Goal: Share content: Share content

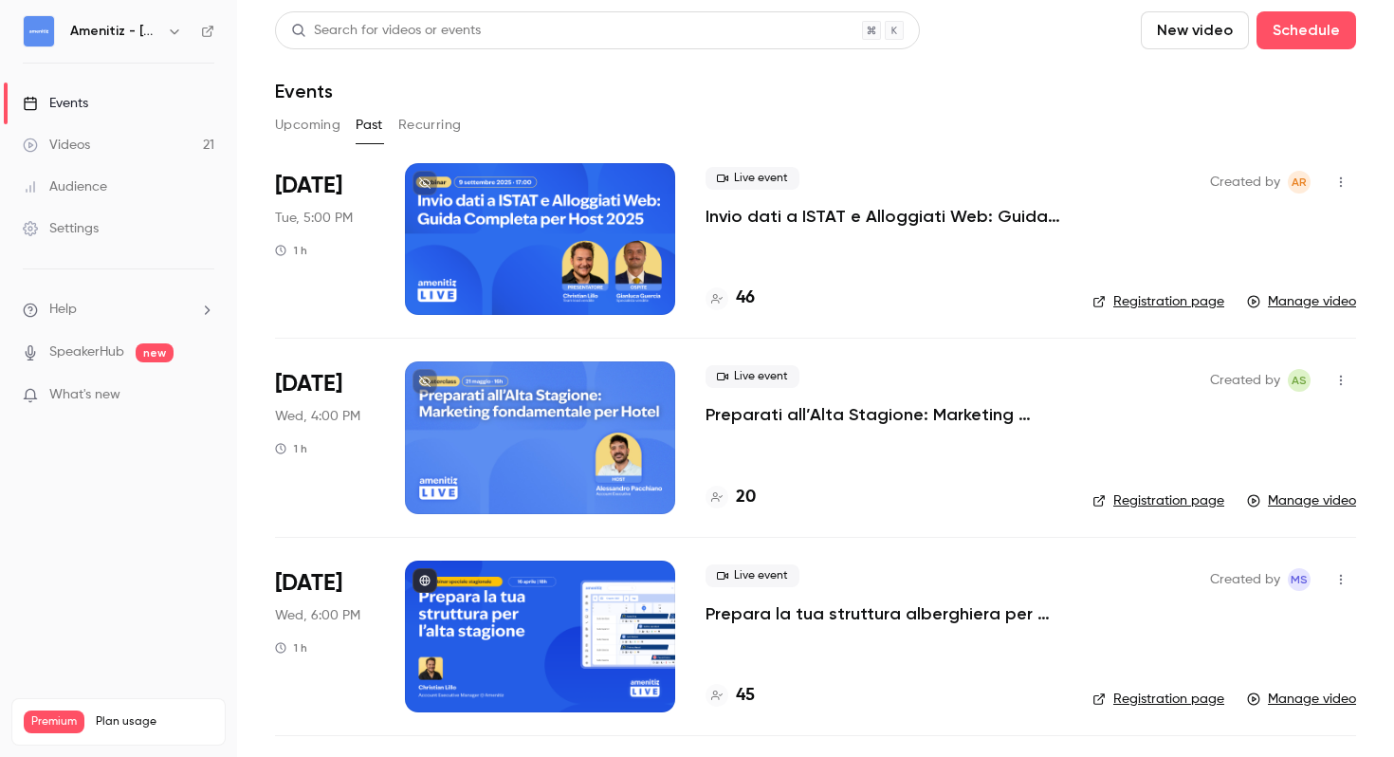
click at [310, 119] on button "Upcoming" at bounding box center [307, 125] width 65 height 30
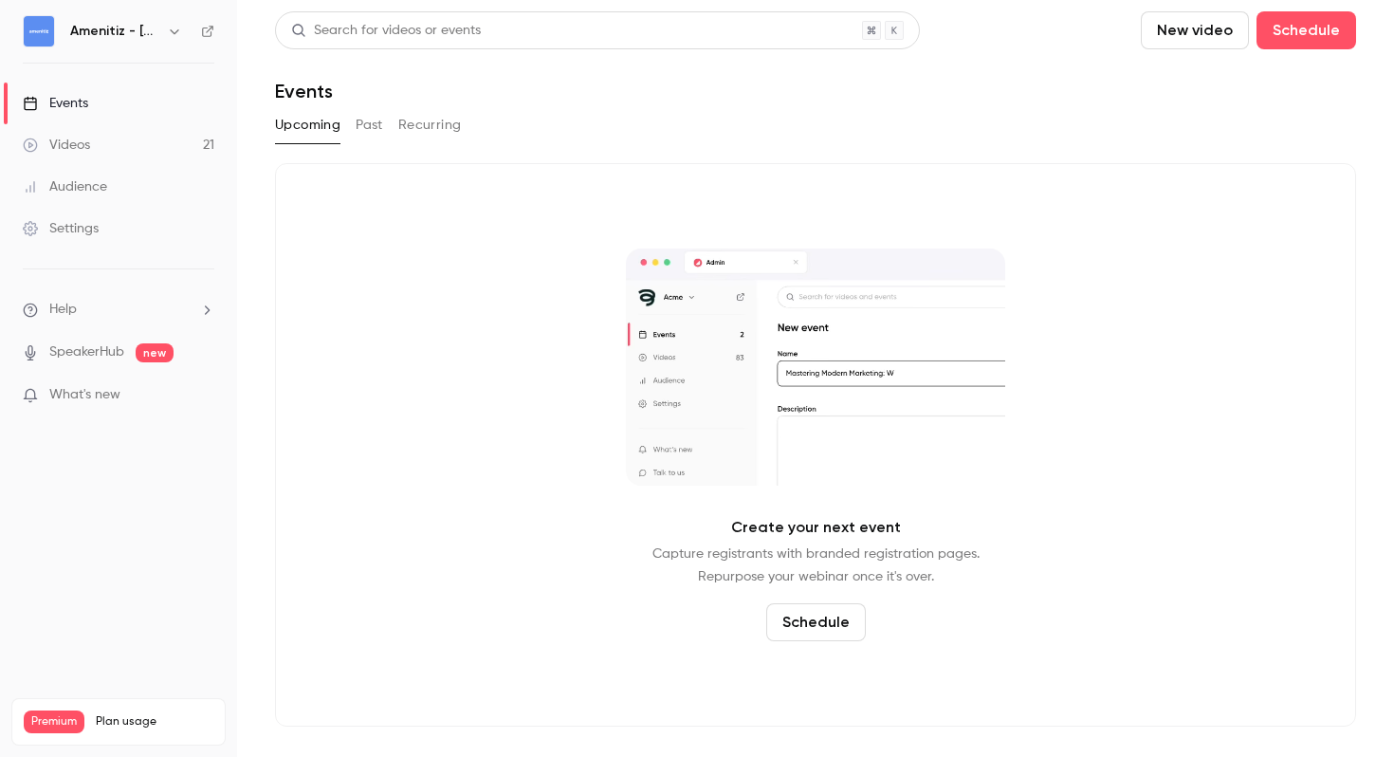
click at [349, 110] on div "Upcoming Past Recurring" at bounding box center [815, 125] width 1081 height 30
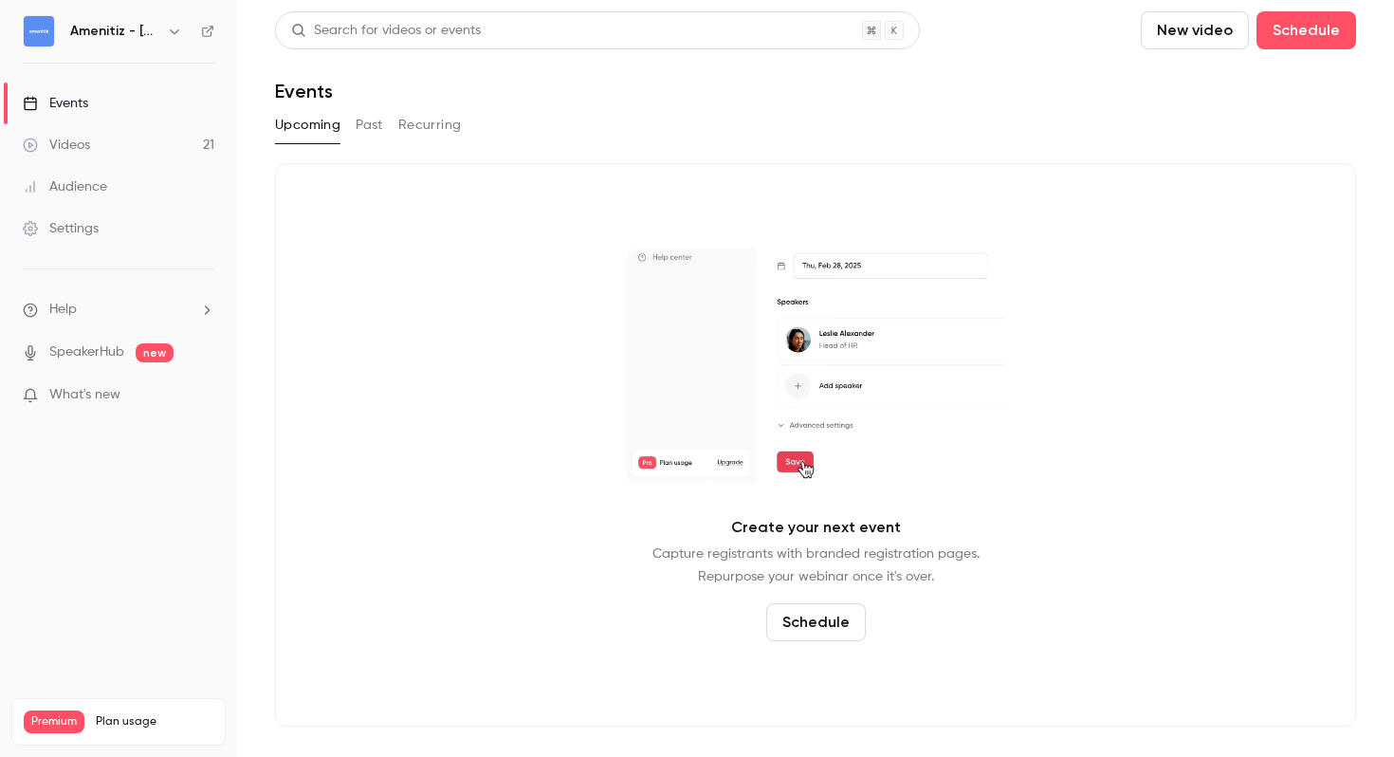
click at [363, 119] on button "Past" at bounding box center [370, 125] width 28 height 30
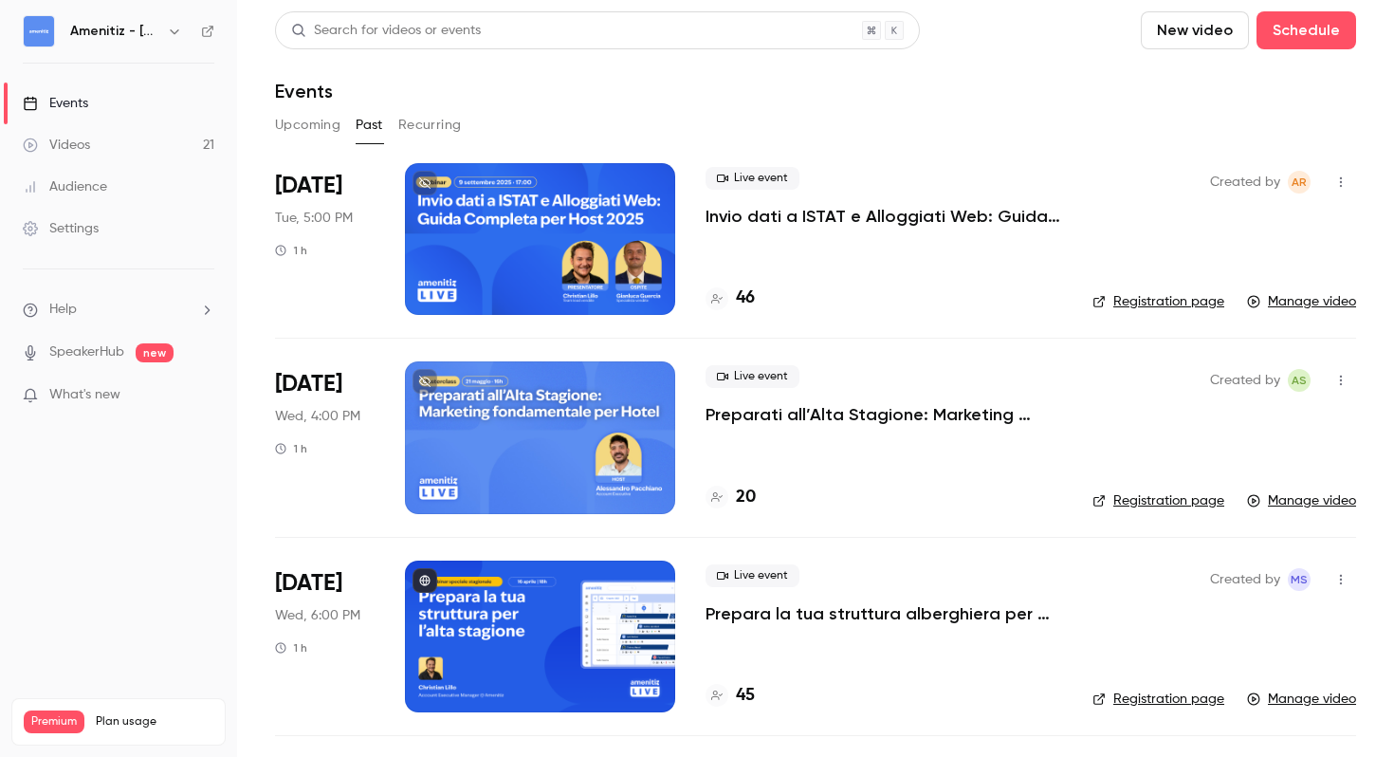
click at [1349, 178] on button "button" at bounding box center [1341, 182] width 30 height 30
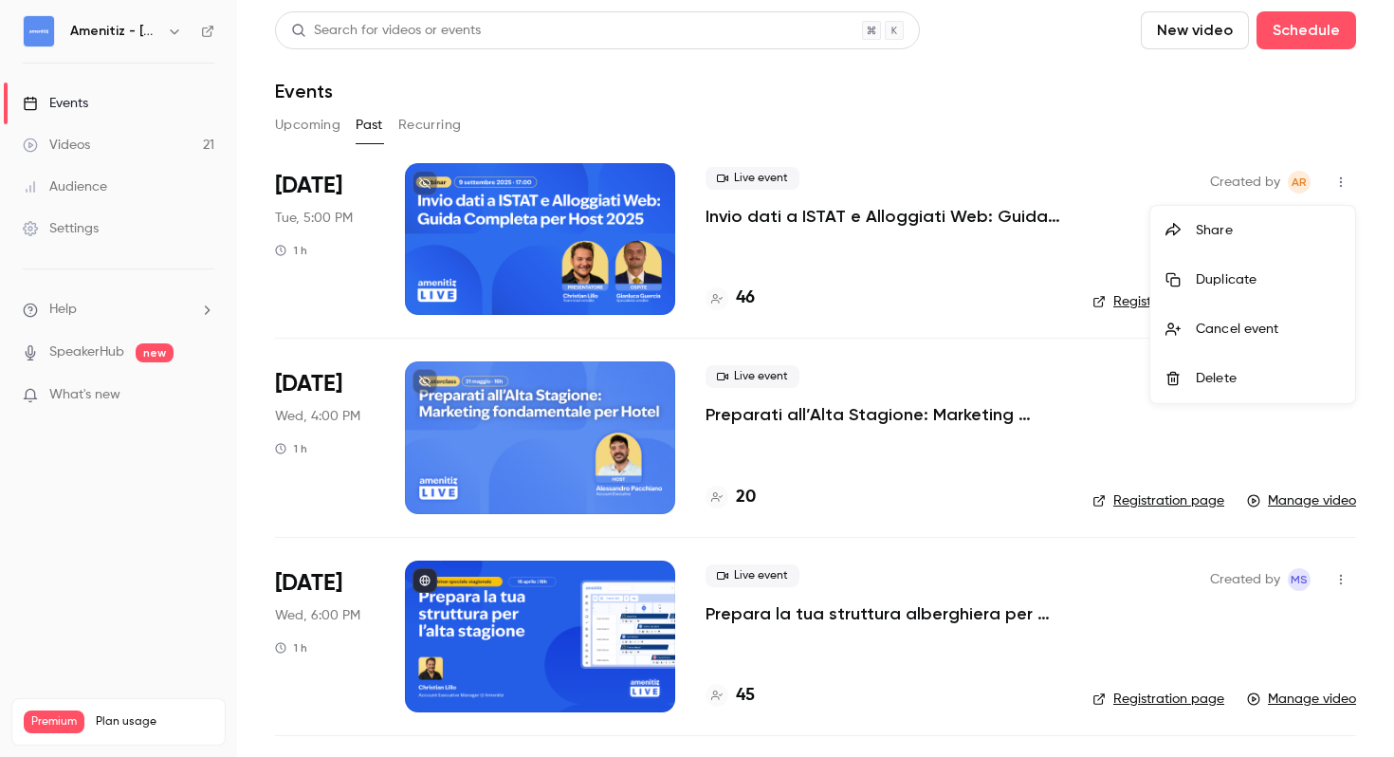
click at [1257, 225] on div "Share" at bounding box center [1268, 230] width 144 height 19
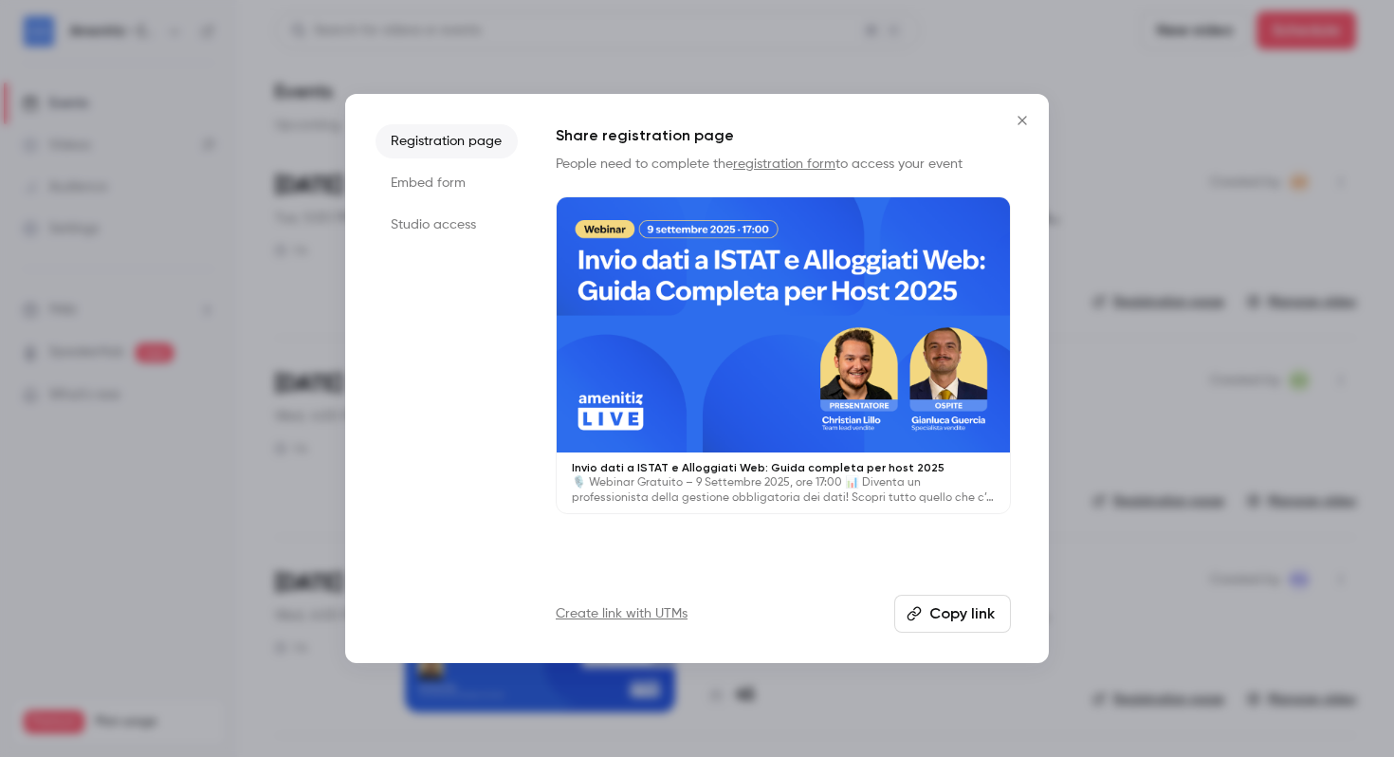
click at [1023, 116] on icon "Close" at bounding box center [1022, 120] width 23 height 15
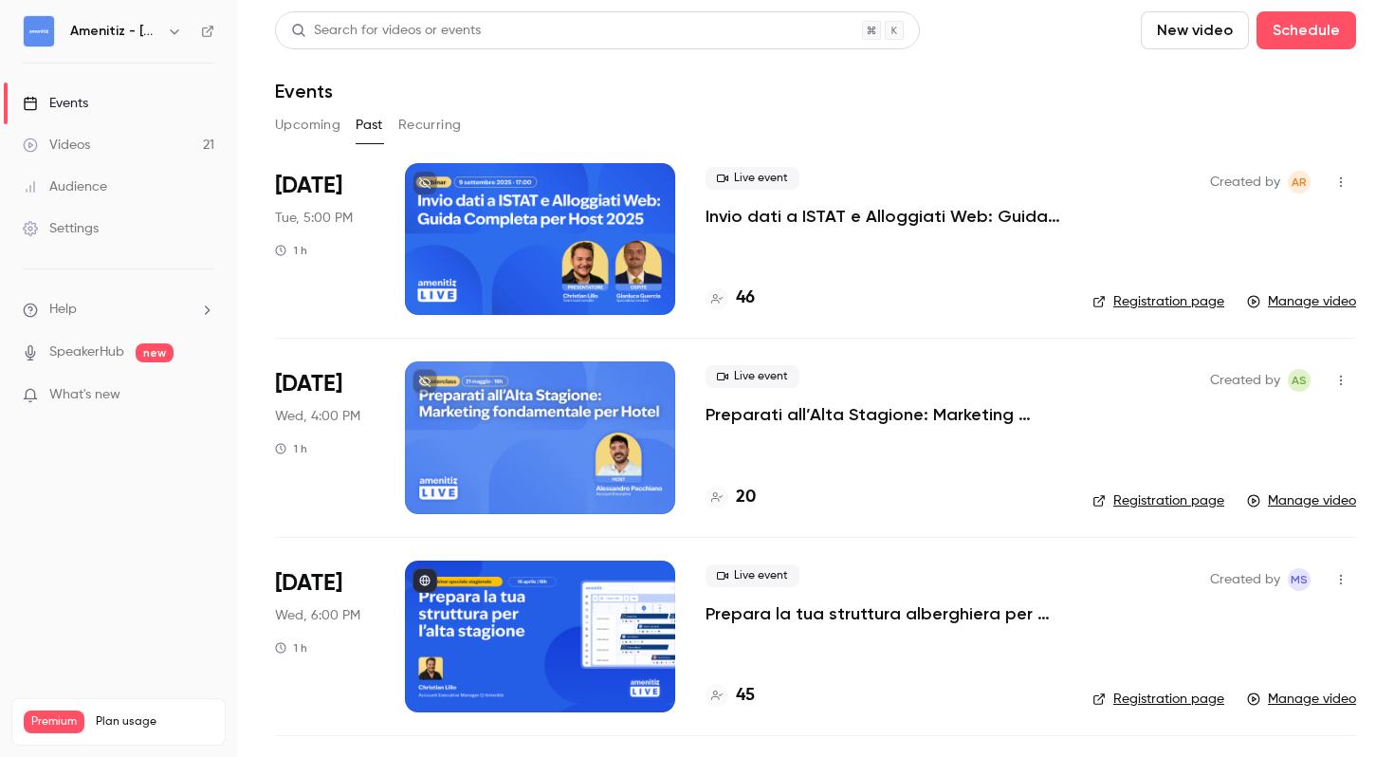
click at [1022, 187] on div "Live event Invio dati a ISTAT e Alloggiati Web: Guida completa per host 2025" at bounding box center [884, 197] width 357 height 61
click at [789, 227] on p "Invio dati a ISTAT e Alloggiati Web: Guida completa per host 2025" at bounding box center [884, 216] width 357 height 23
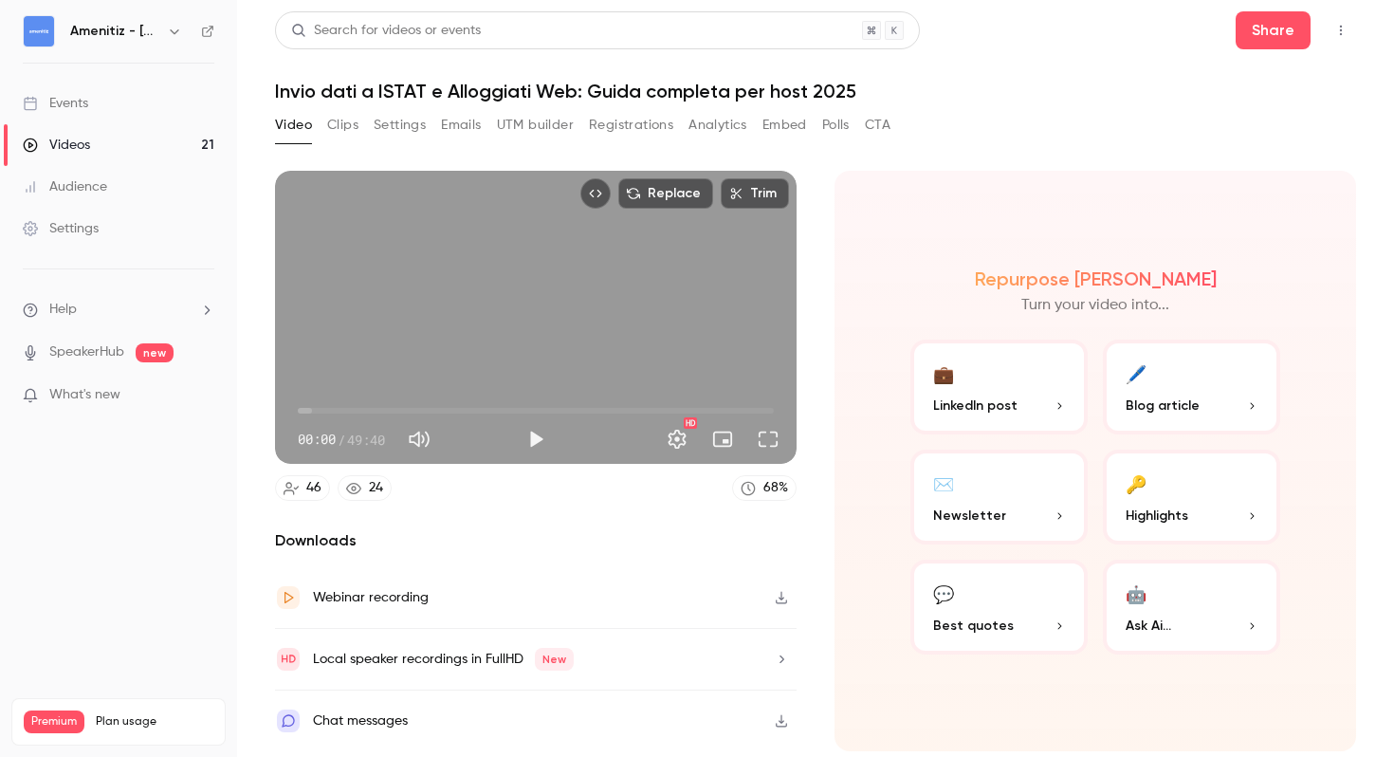
click at [790, 599] on button "button" at bounding box center [781, 597] width 30 height 30
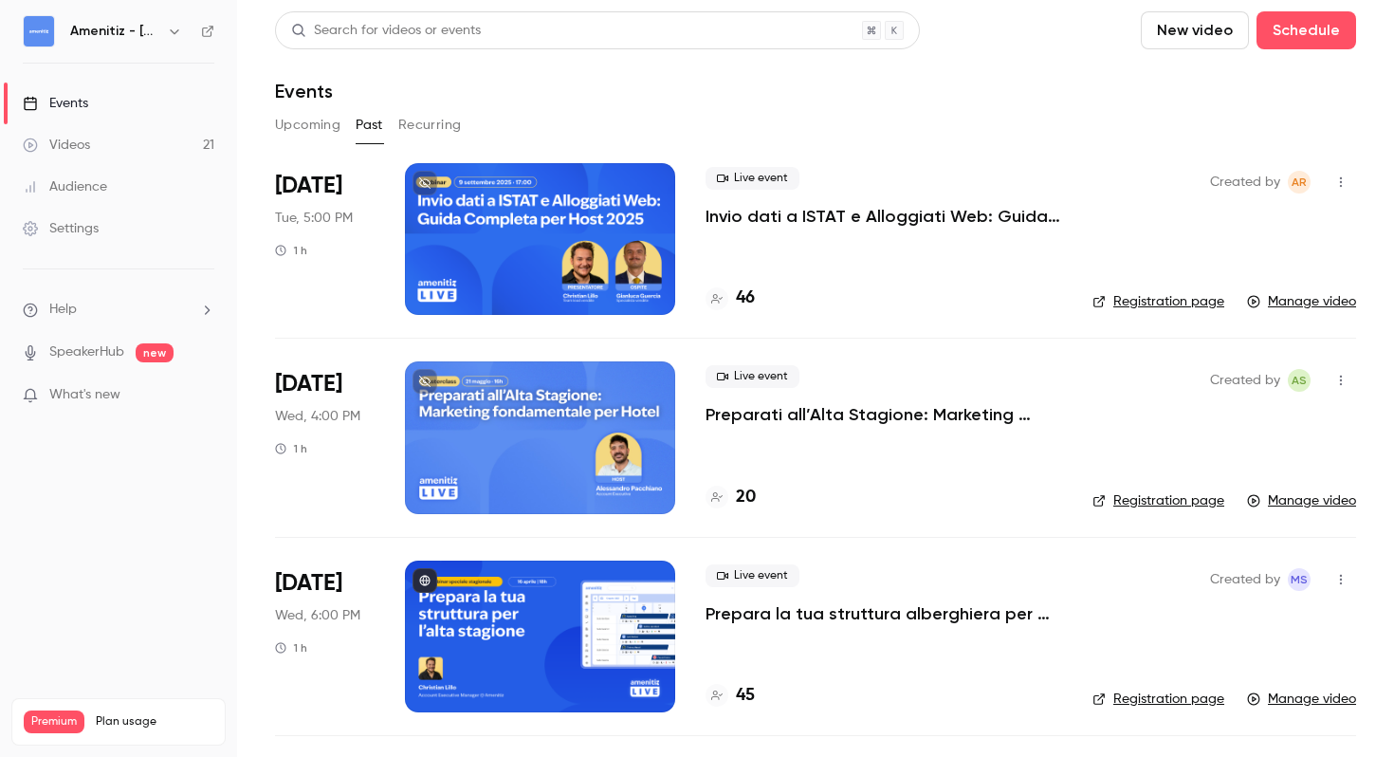
click at [747, 298] on h4 "46" at bounding box center [745, 298] width 19 height 26
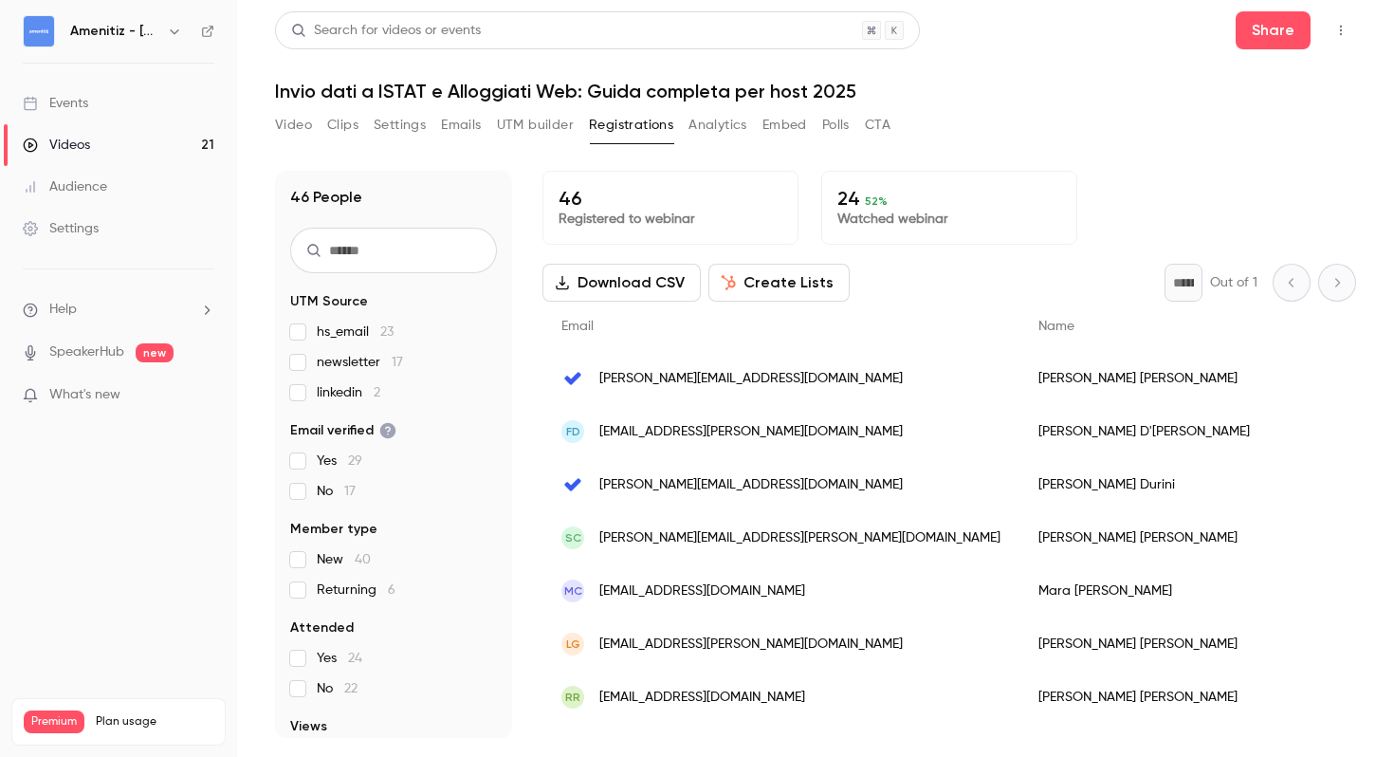
click at [617, 284] on button "Download CSV" at bounding box center [621, 283] width 158 height 38
click at [1324, 107] on div "Search for videos or events Share Invio dati a ISTAT e Alloggiati Web: Guida co…" at bounding box center [815, 378] width 1081 height 734
click at [302, 119] on button "Video" at bounding box center [293, 125] width 37 height 30
click at [81, 135] on link "Videos 21" at bounding box center [118, 145] width 237 height 42
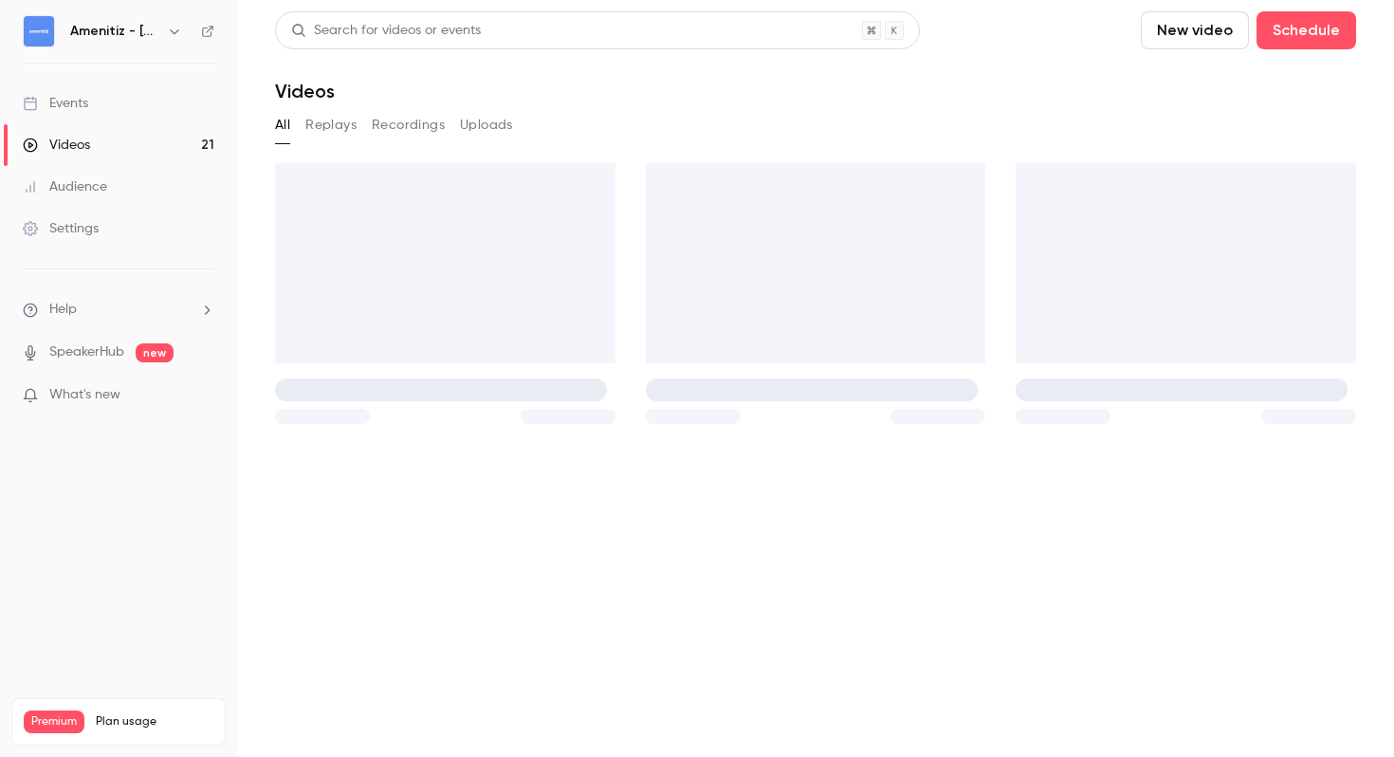
click at [71, 101] on div "Events" at bounding box center [55, 103] width 65 height 19
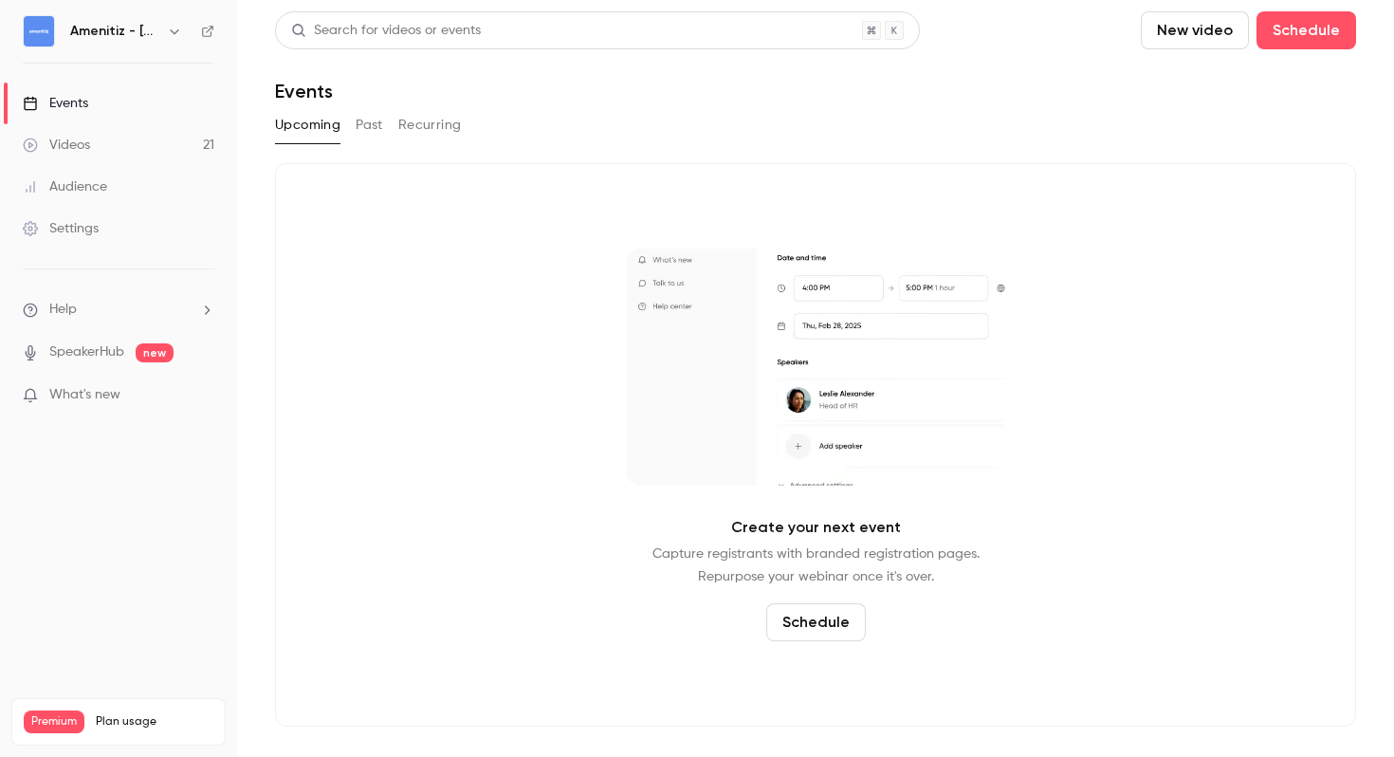
click at [362, 138] on button "Past" at bounding box center [370, 125] width 28 height 30
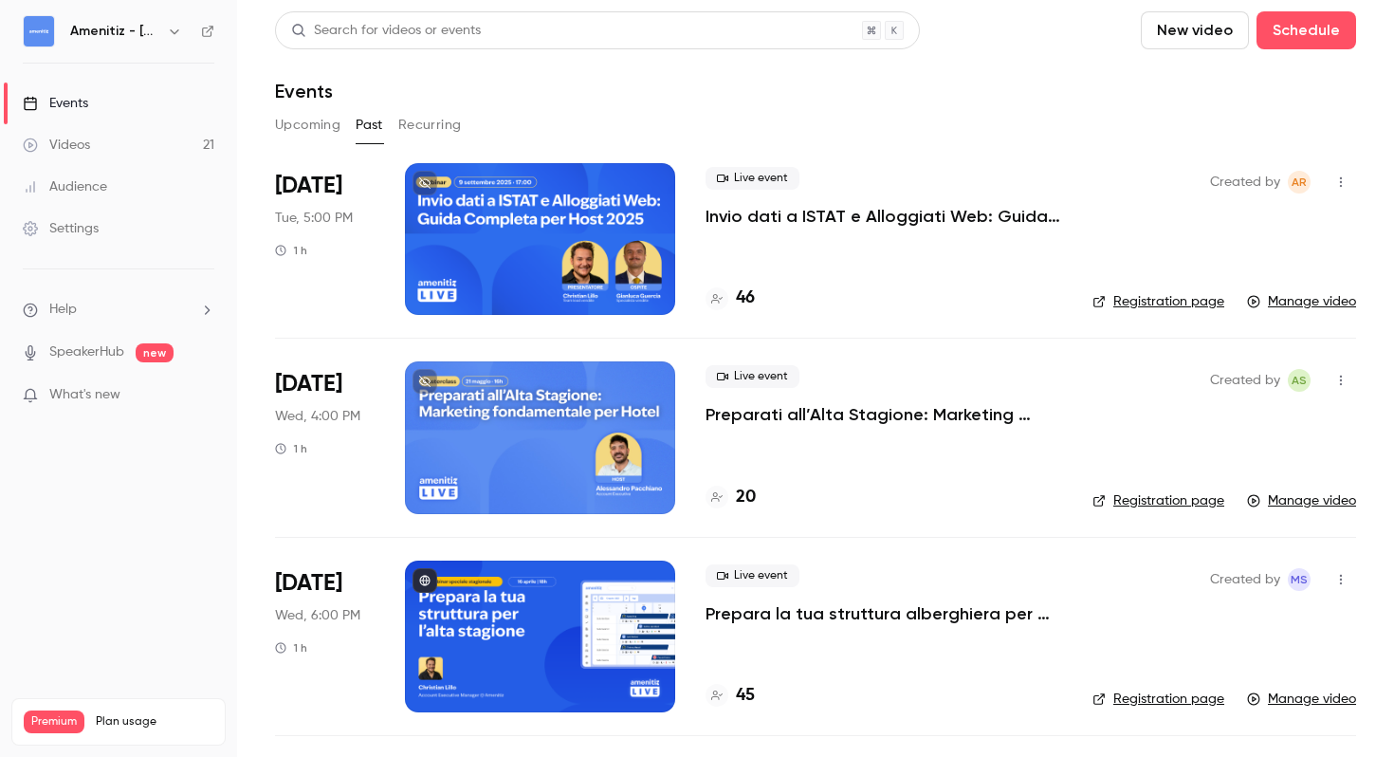
click at [1342, 177] on icon "button" at bounding box center [1340, 181] width 15 height 13
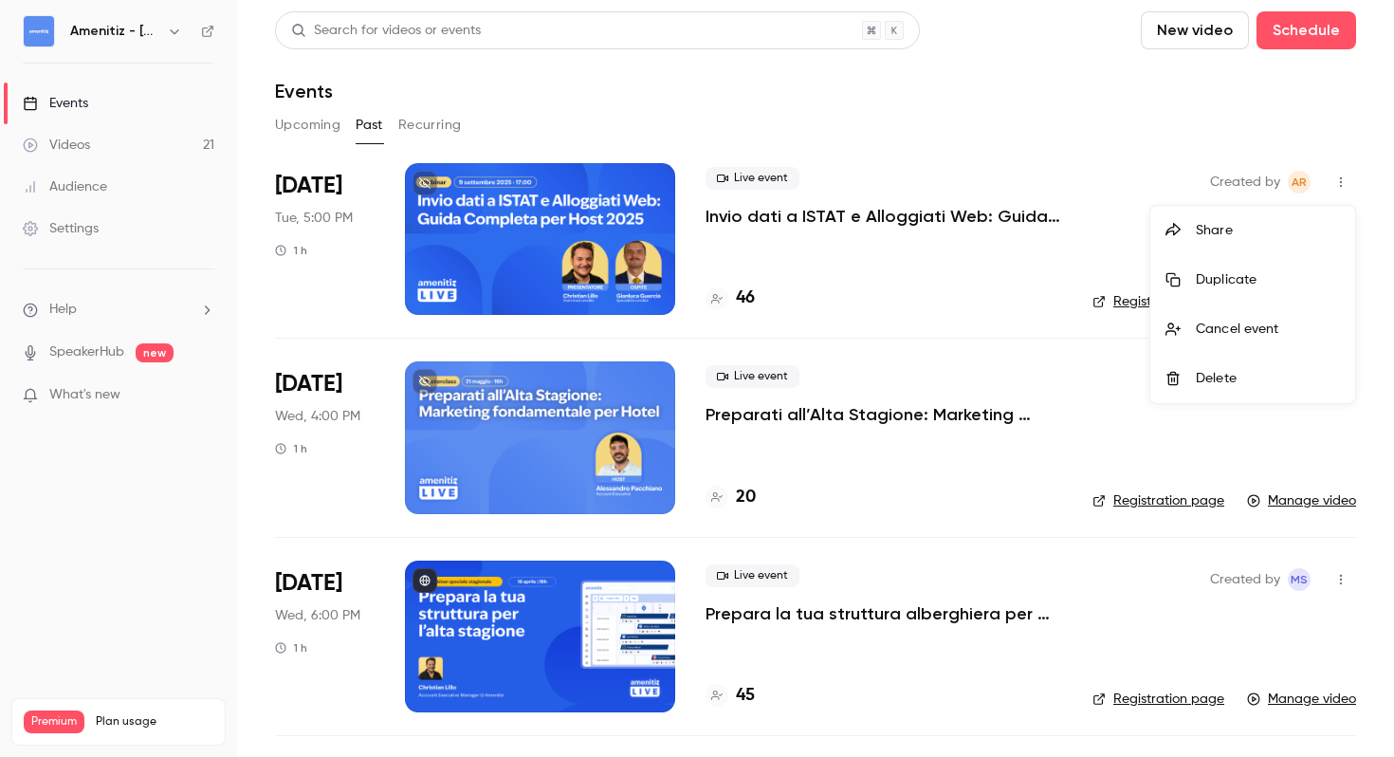
click at [1285, 245] on li "Share" at bounding box center [1252, 230] width 205 height 49
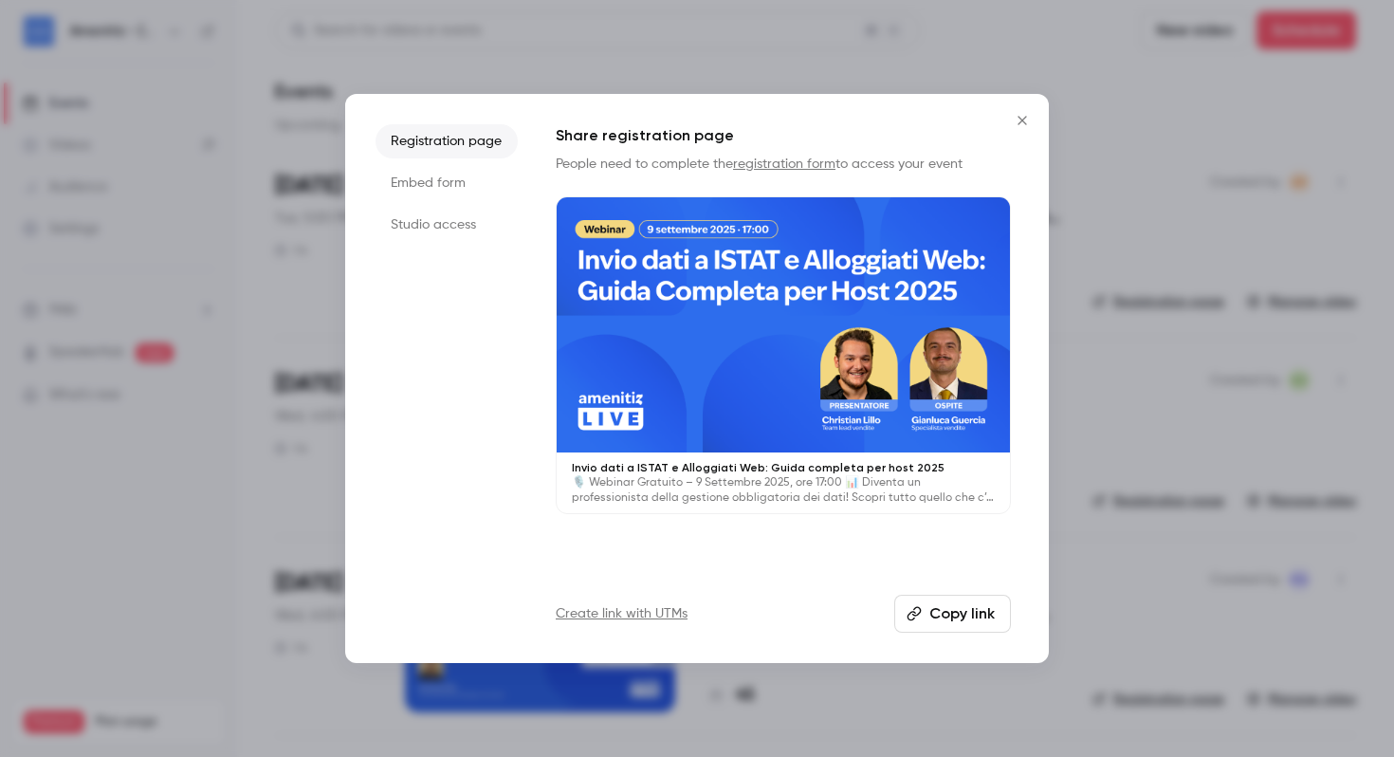
click at [1042, 118] on div "Registration page Embed form Studio access Share registration page People need …" at bounding box center [697, 378] width 704 height 569
click at [1025, 118] on icon "Close" at bounding box center [1022, 120] width 9 height 9
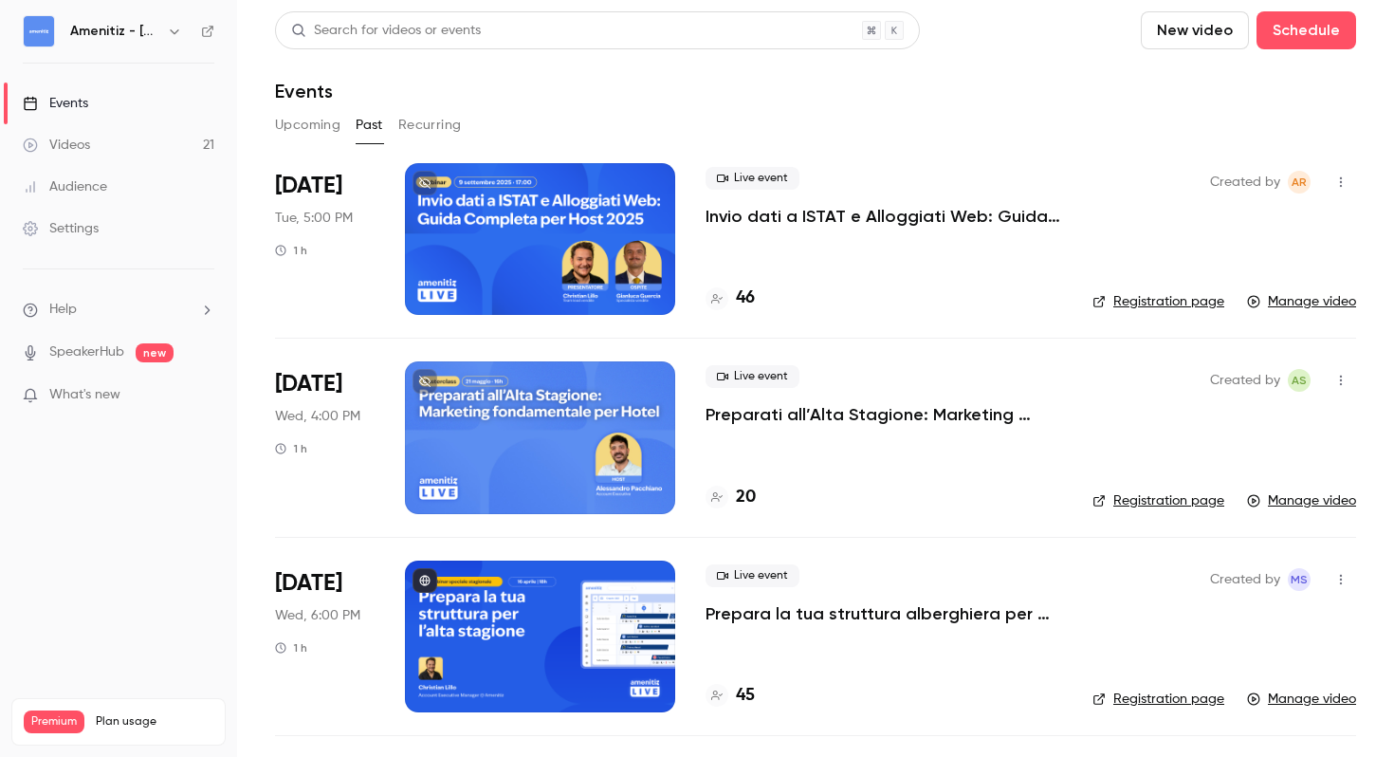
click at [613, 254] on div at bounding box center [540, 239] width 270 height 152
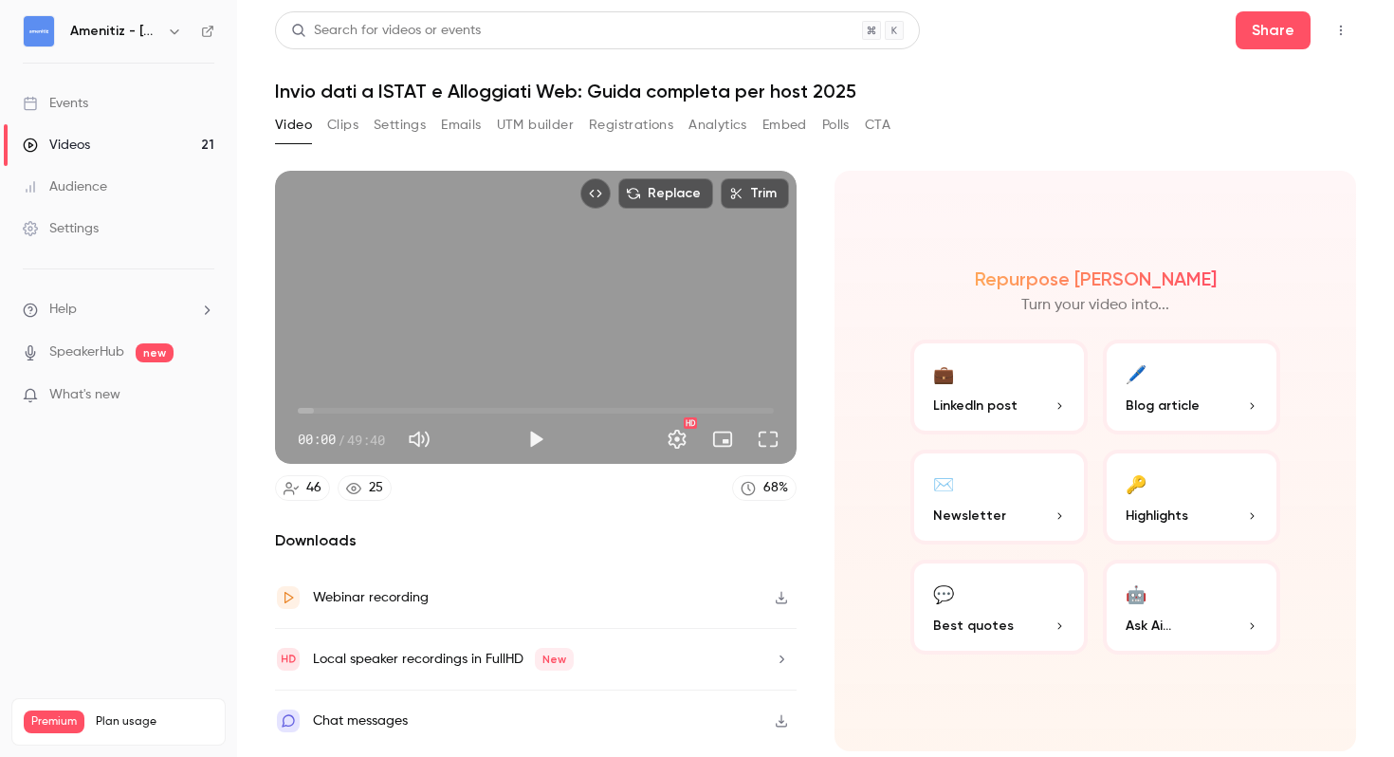
click at [1343, 28] on icon "Top Bar Actions" at bounding box center [1340, 30] width 15 height 13
click at [1264, 75] on div "Publish on Channel" at bounding box center [1268, 78] width 148 height 19
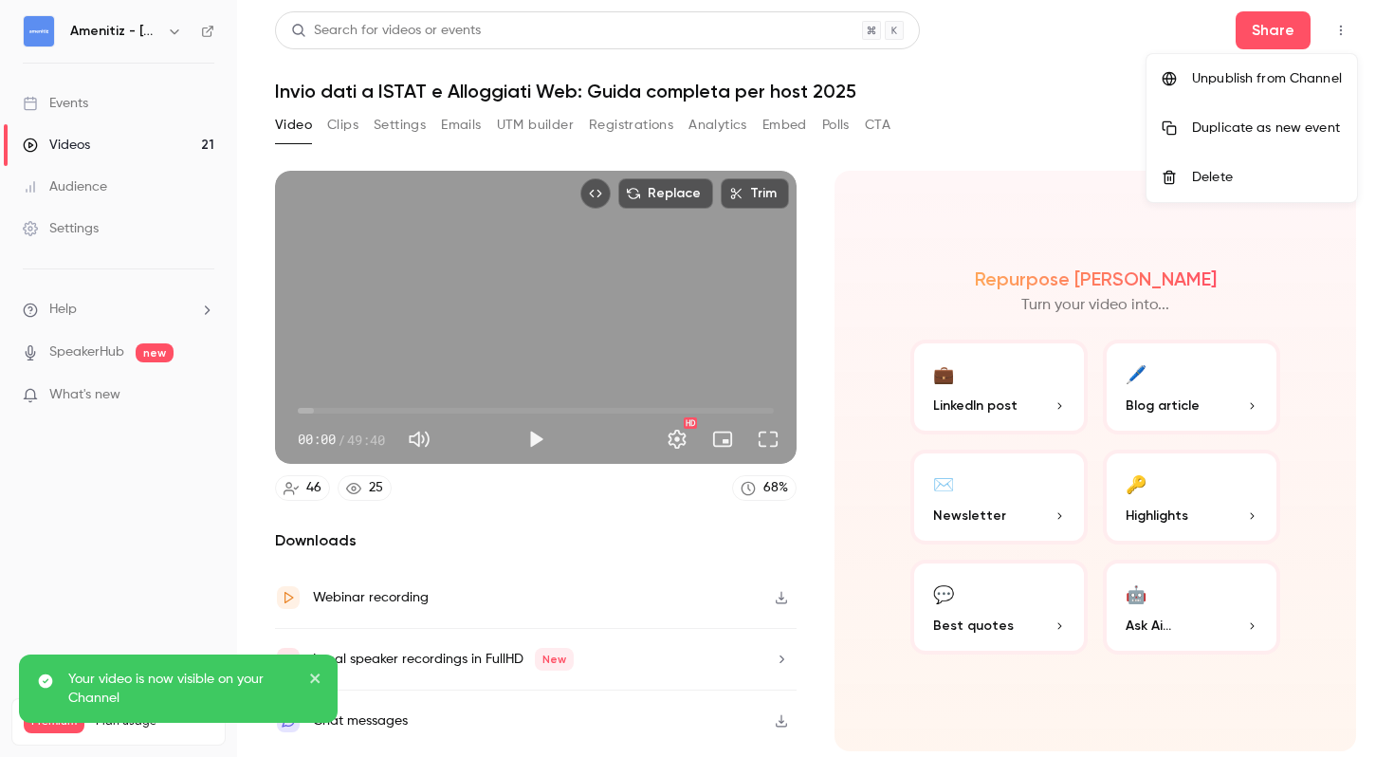
click at [113, 696] on p "Your video is now visible on your Channel" at bounding box center [182, 689] width 228 height 38
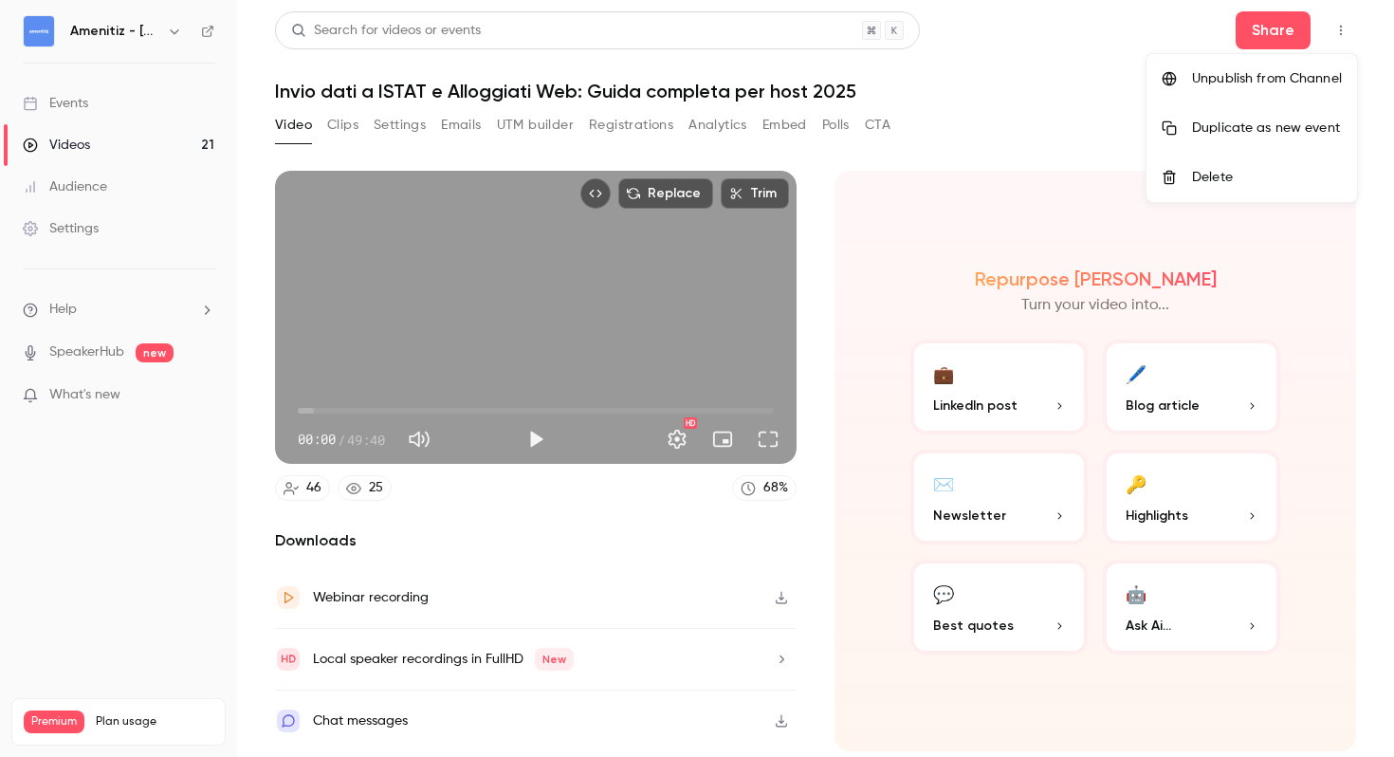
click at [102, 161] on div at bounding box center [697, 378] width 1394 height 757
click at [77, 147] on div "Videos" at bounding box center [56, 145] width 67 height 19
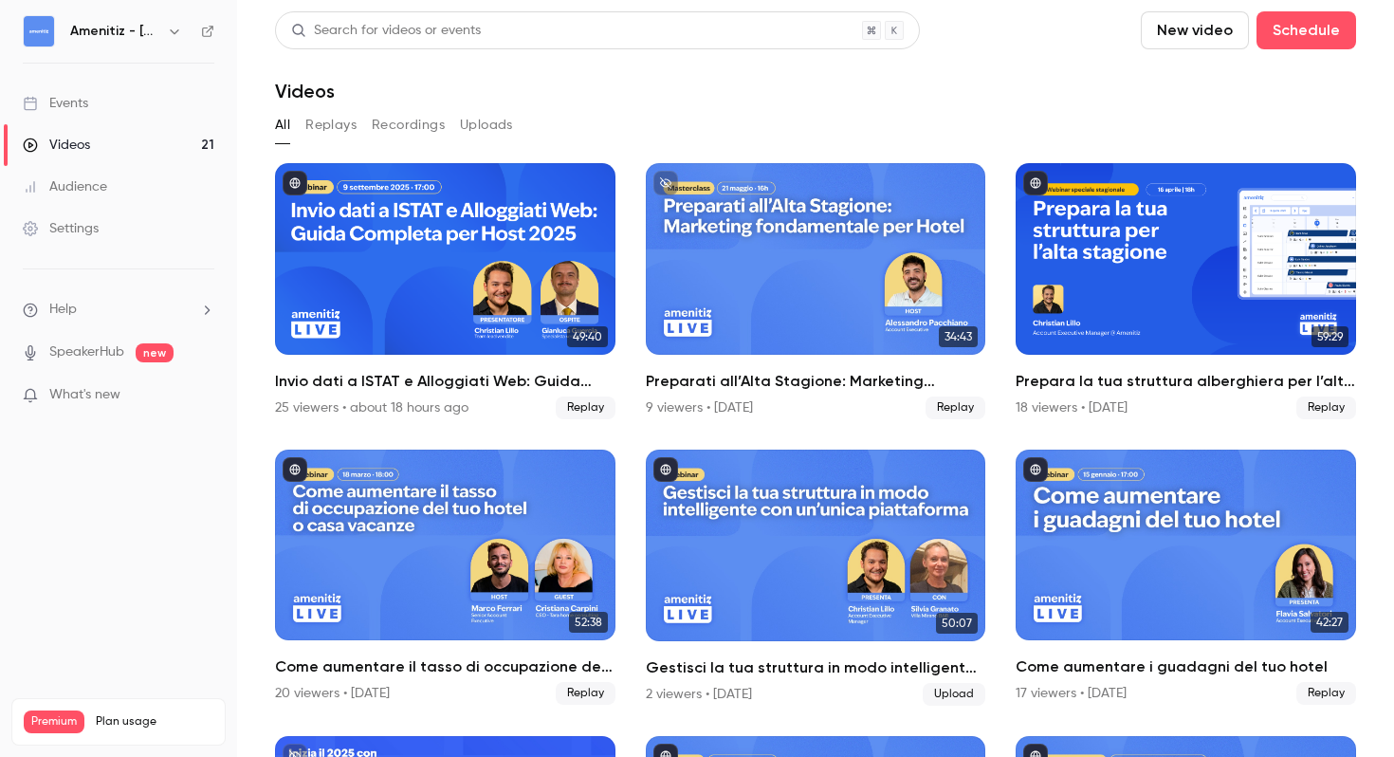
click at [319, 122] on button "Replays" at bounding box center [330, 125] width 51 height 30
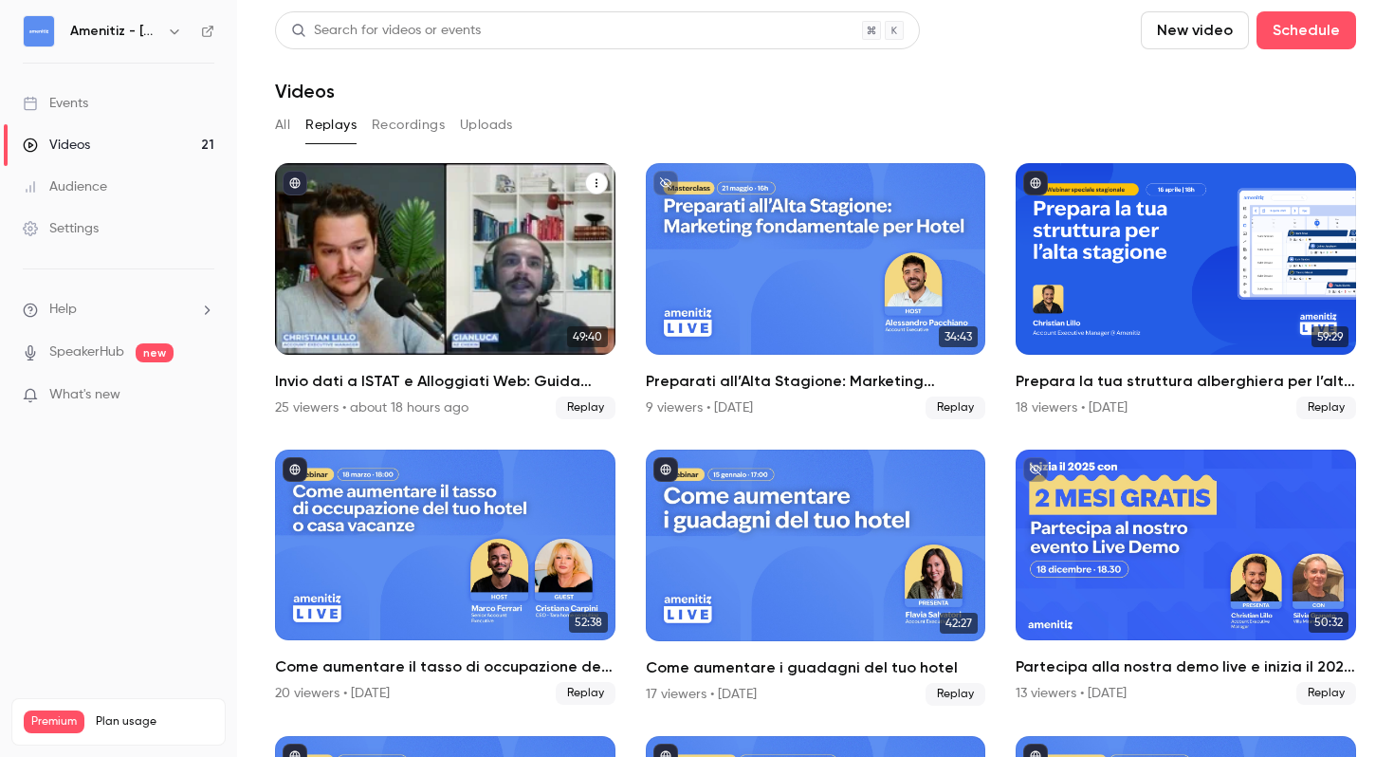
click at [497, 374] on h2 "Invio dati a ISTAT e Alloggiati Web: Guida completa per host 2025" at bounding box center [445, 381] width 340 height 23
click at [589, 406] on span "Replay" at bounding box center [586, 407] width 60 height 23
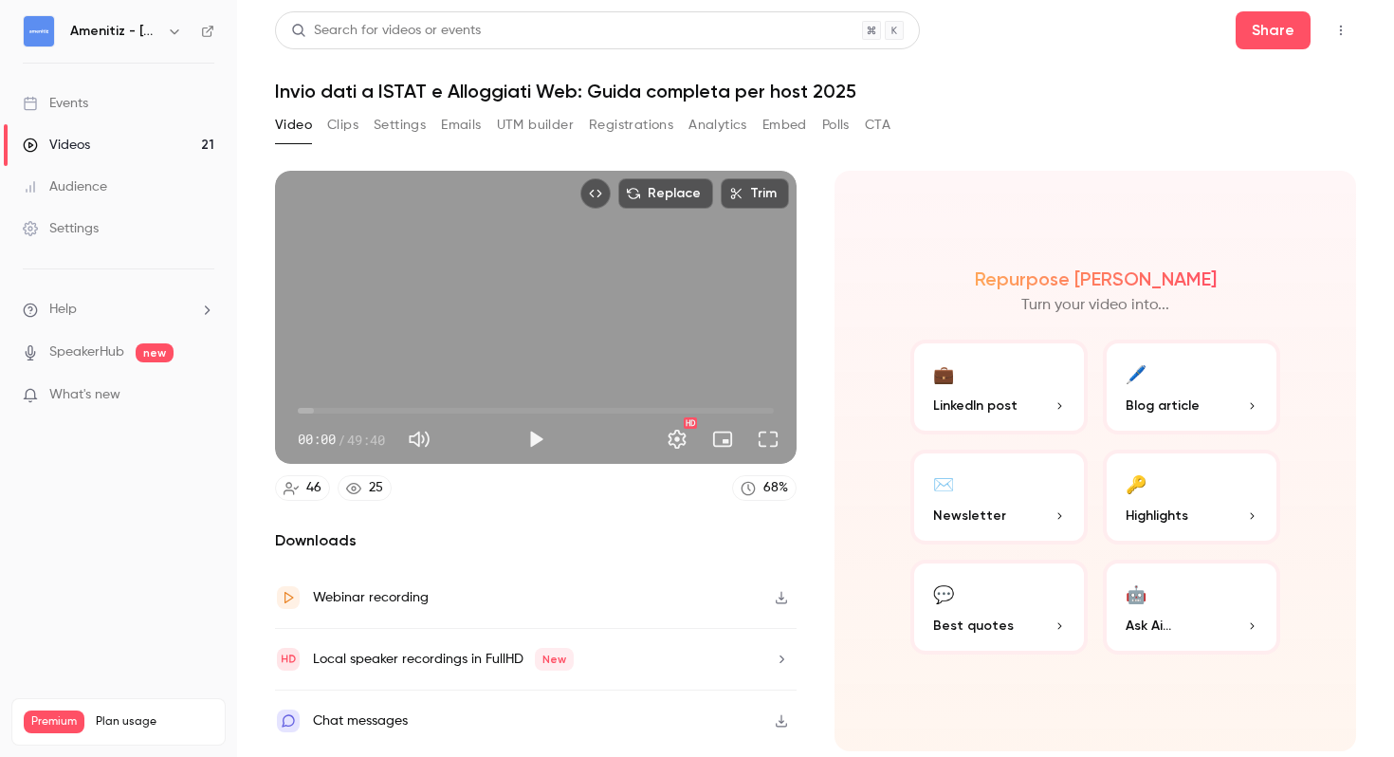
click at [1349, 23] on button "Top Bar Actions" at bounding box center [1341, 30] width 30 height 30
click at [1300, 26] on div at bounding box center [697, 378] width 1394 height 757
click at [1268, 27] on button "Share" at bounding box center [1273, 30] width 75 height 38
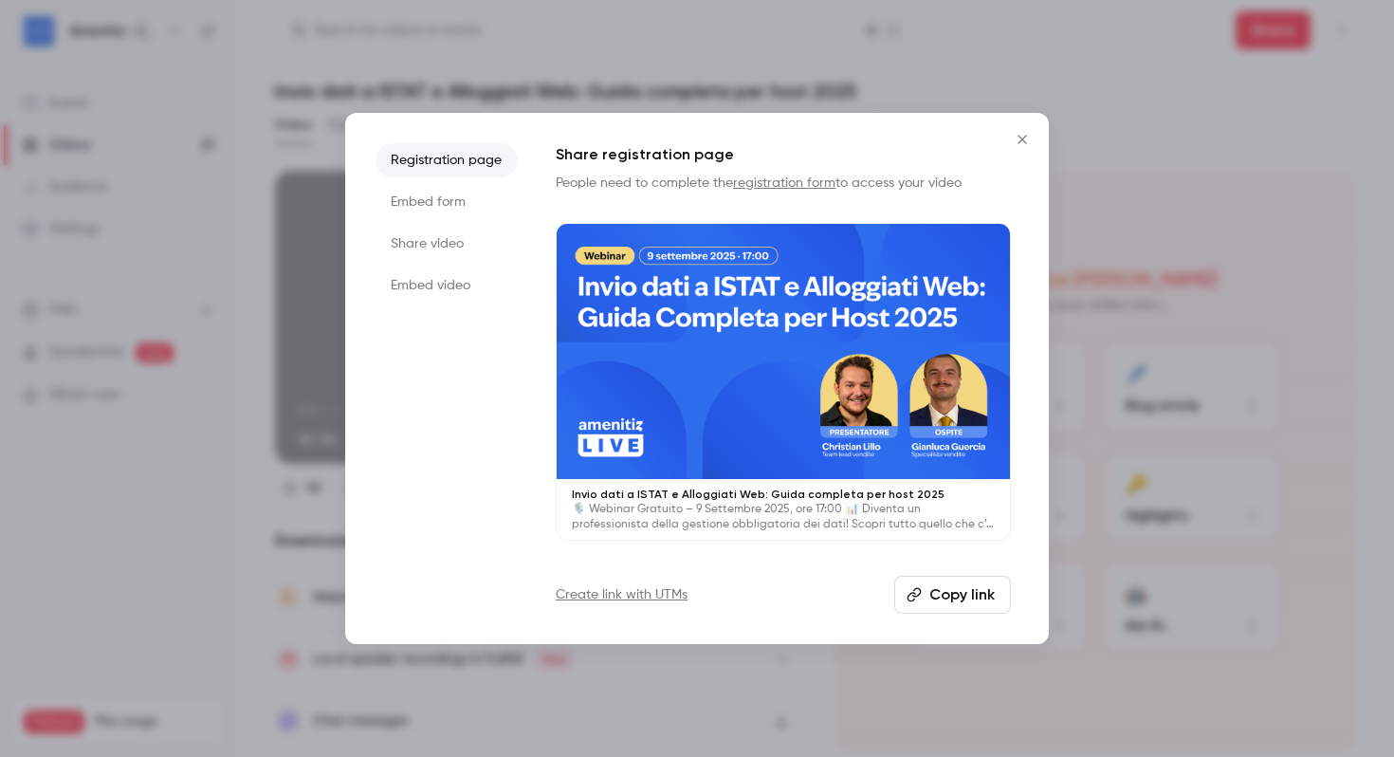
click at [433, 199] on li "Embed form" at bounding box center [447, 202] width 142 height 34
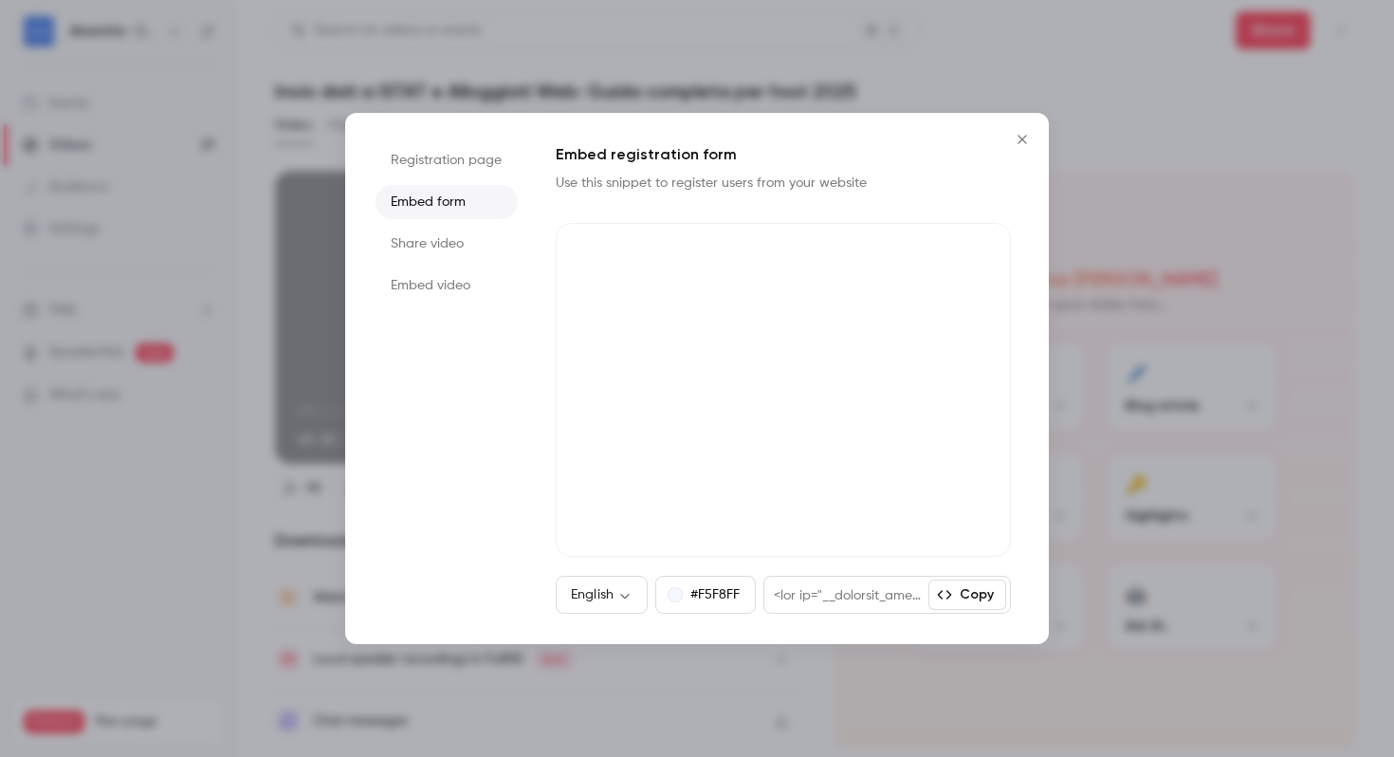
click at [432, 243] on li "Share video" at bounding box center [447, 244] width 142 height 34
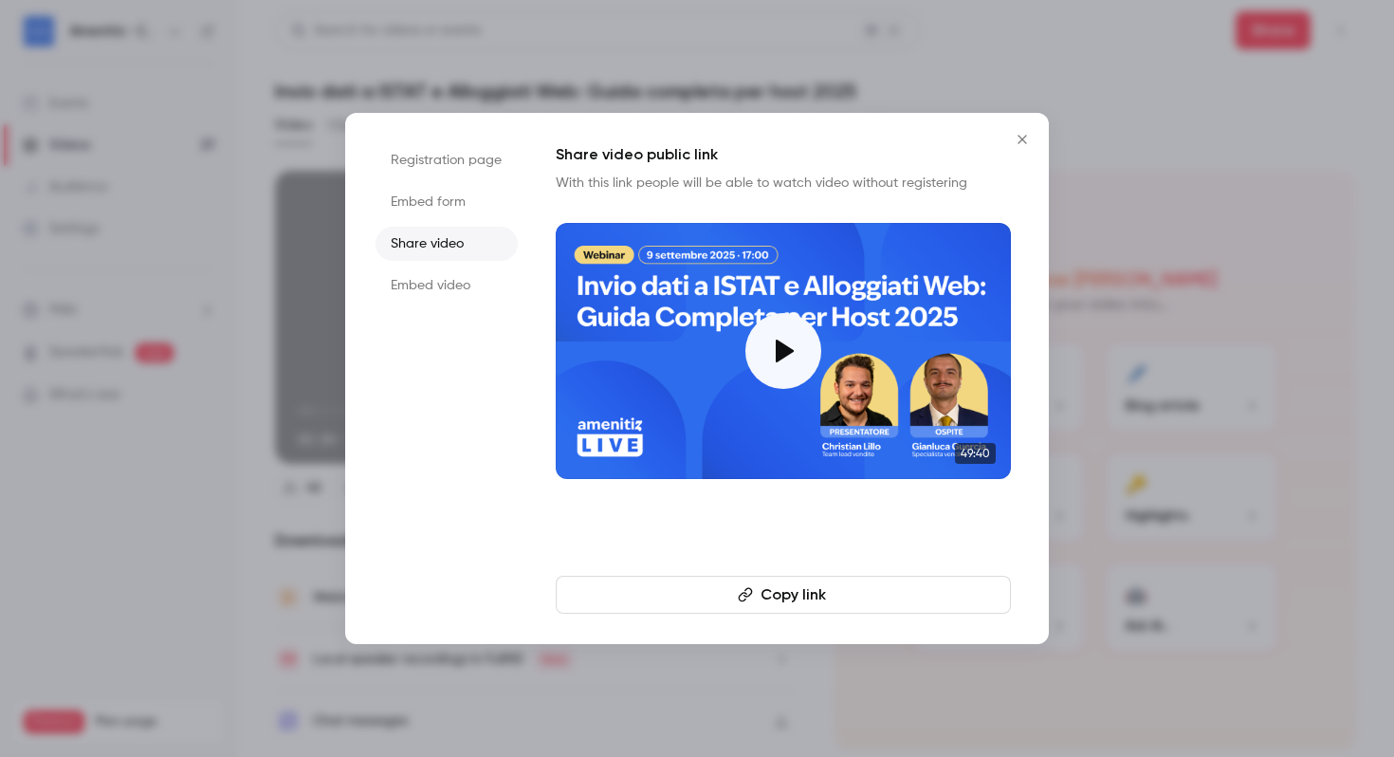
click at [775, 594] on button "Copy link" at bounding box center [783, 595] width 455 height 38
